Goal: Task Accomplishment & Management: Manage account settings

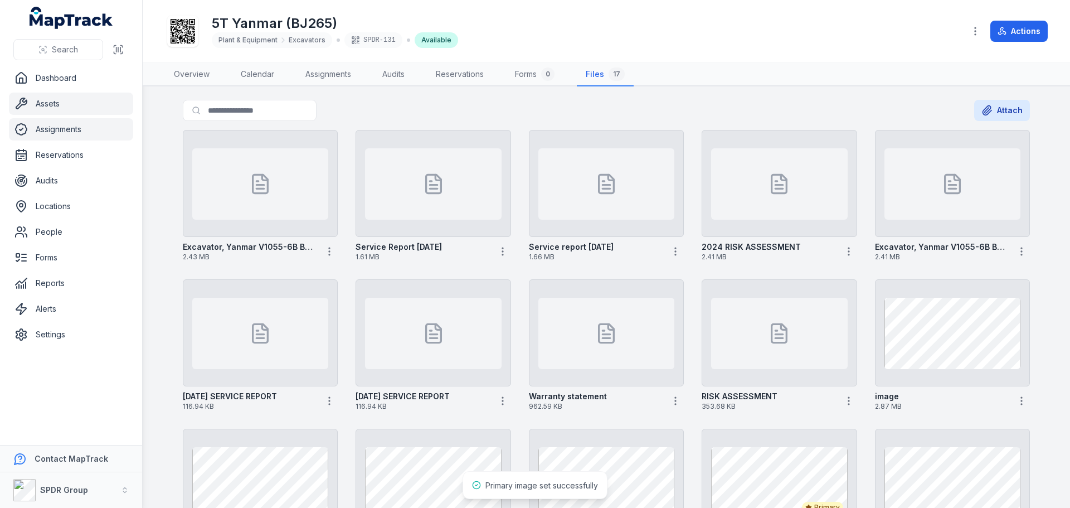
scroll to position [223, 0]
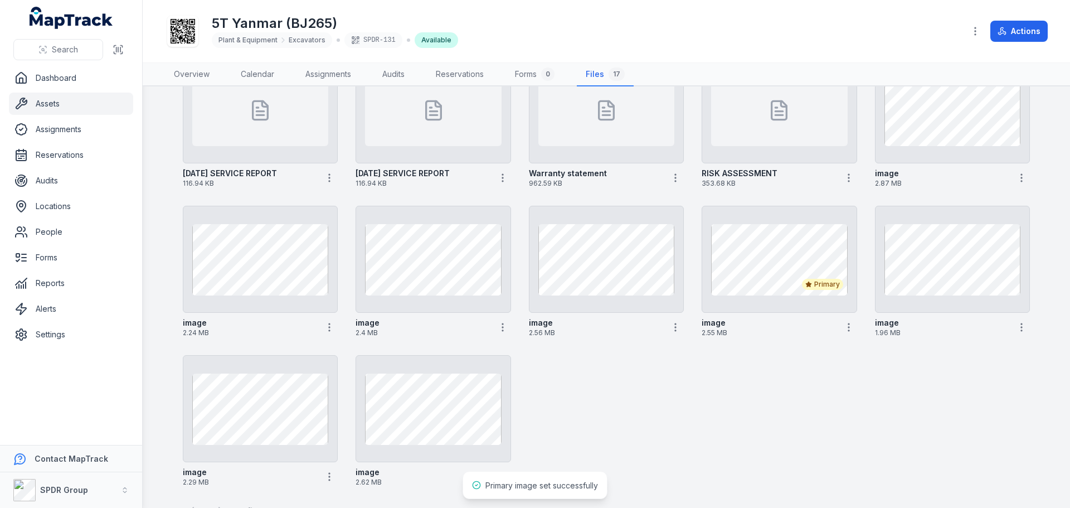
click at [55, 103] on link "Assets" at bounding box center [71, 103] width 124 height 22
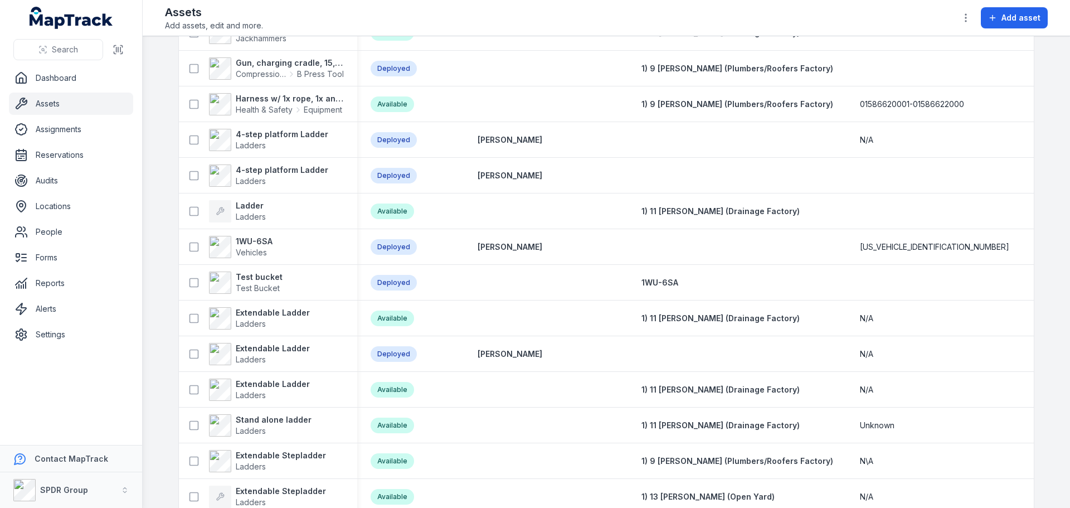
scroll to position [4423, 0]
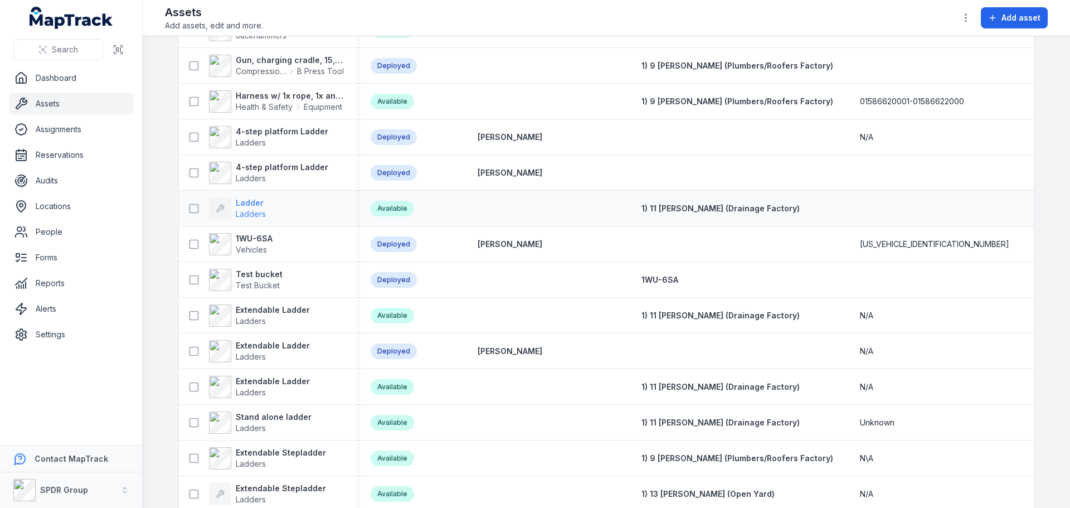
click at [249, 200] on strong "Ladder" at bounding box center [251, 202] width 30 height 11
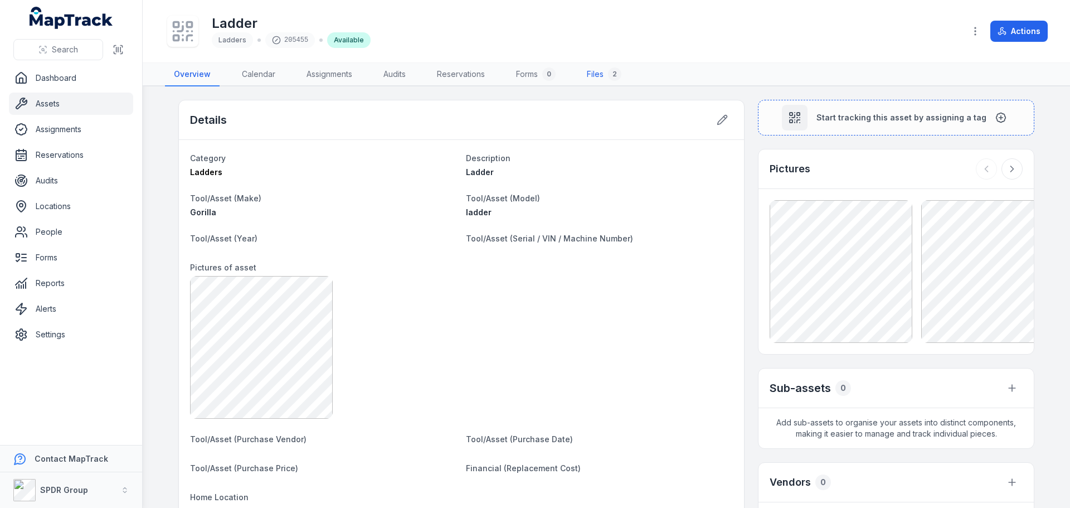
click at [601, 72] on link "Files 2" at bounding box center [604, 74] width 52 height 23
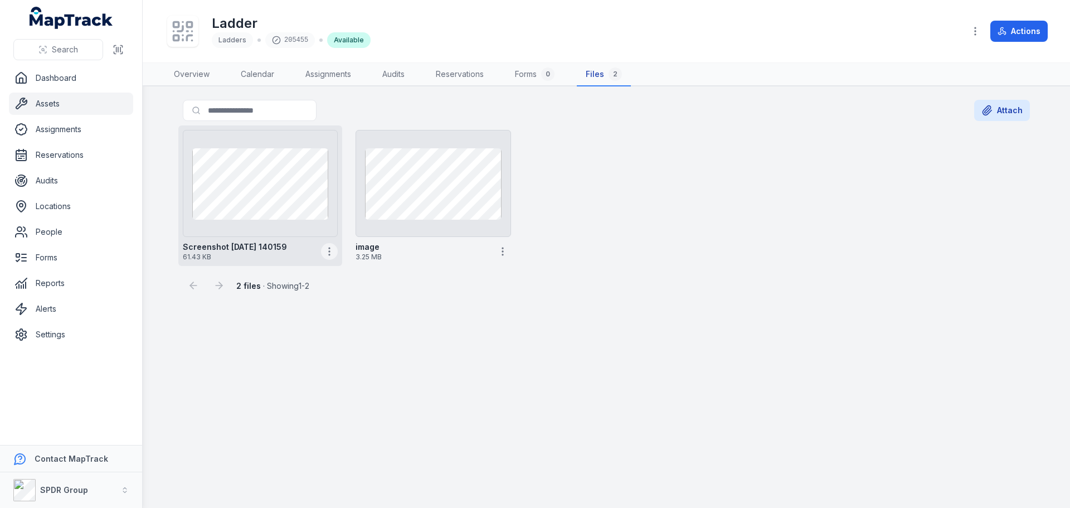
click at [332, 255] on icon "button" at bounding box center [329, 251] width 11 height 11
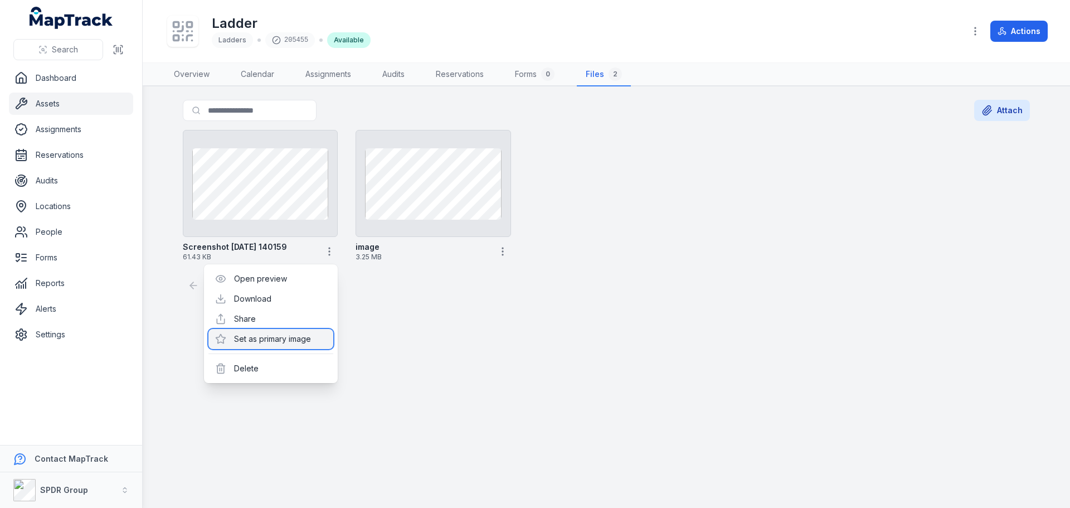
click at [282, 344] on div "Set as primary image" at bounding box center [270, 339] width 125 height 20
